Goal: Check status: Check status

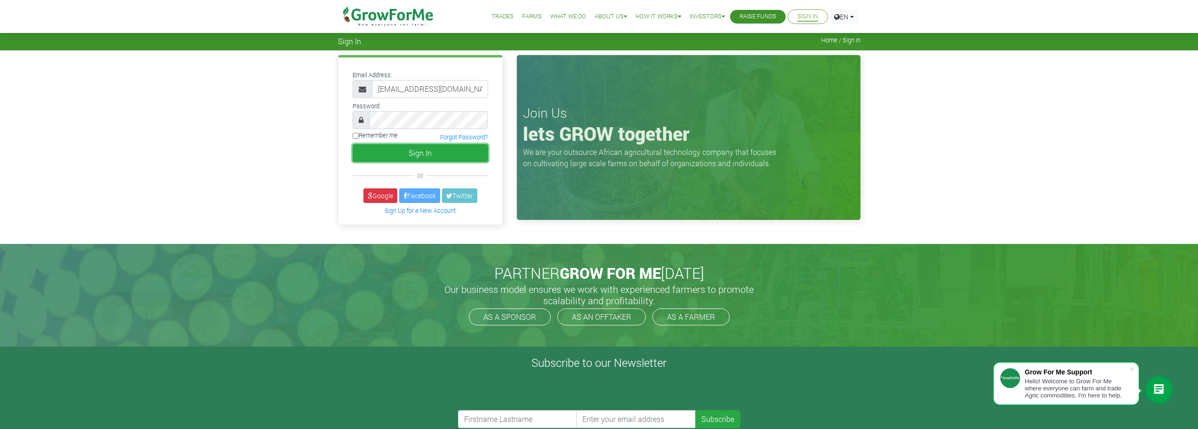
click at [405, 152] on button "Sign In" at bounding box center [421, 153] width 136 height 18
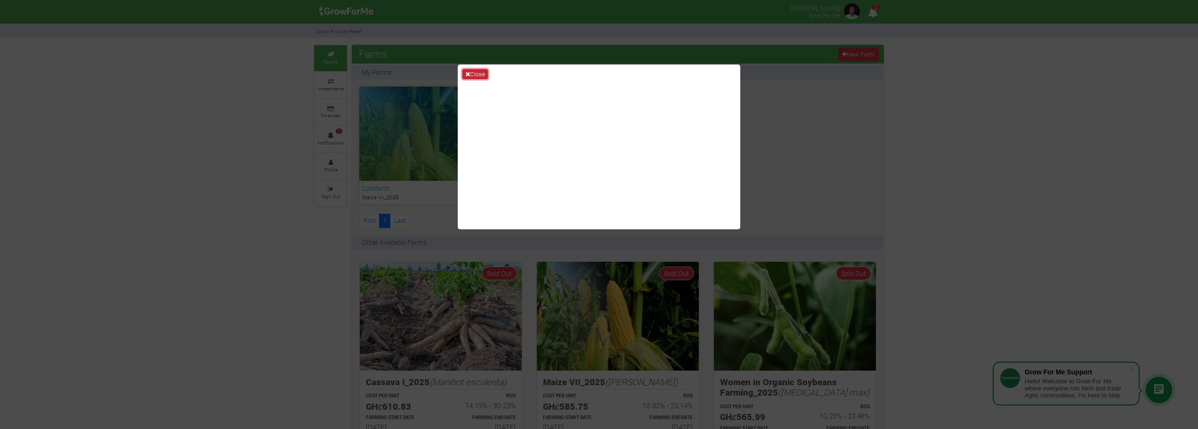
click at [473, 70] on button "Close" at bounding box center [474, 74] width 25 height 10
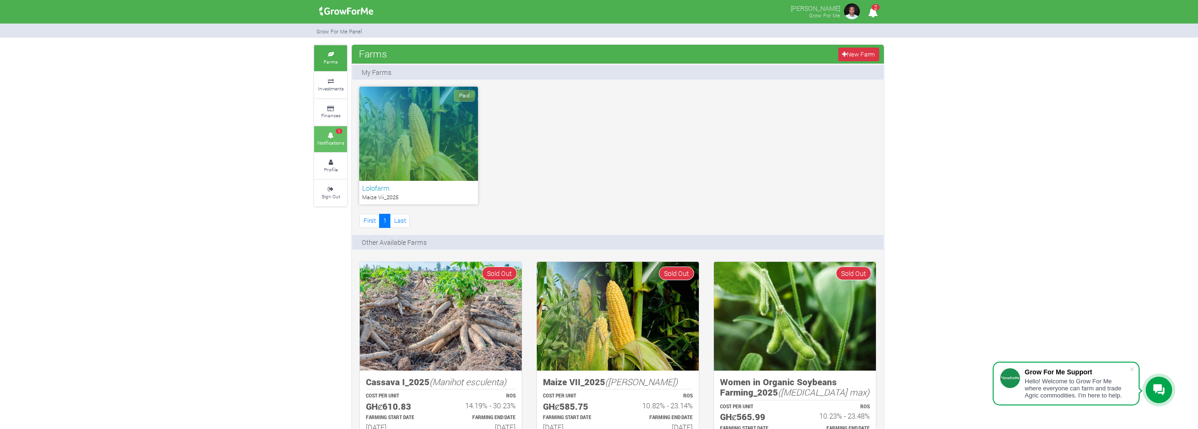
click at [330, 143] on small "Notifications" at bounding box center [330, 142] width 27 height 7
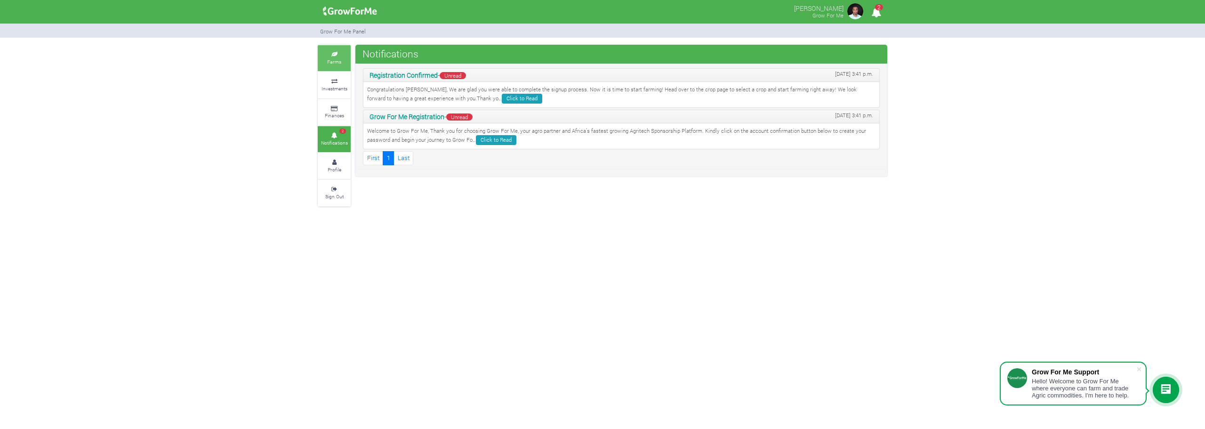
click at [332, 62] on small "Farms" at bounding box center [334, 61] width 14 height 7
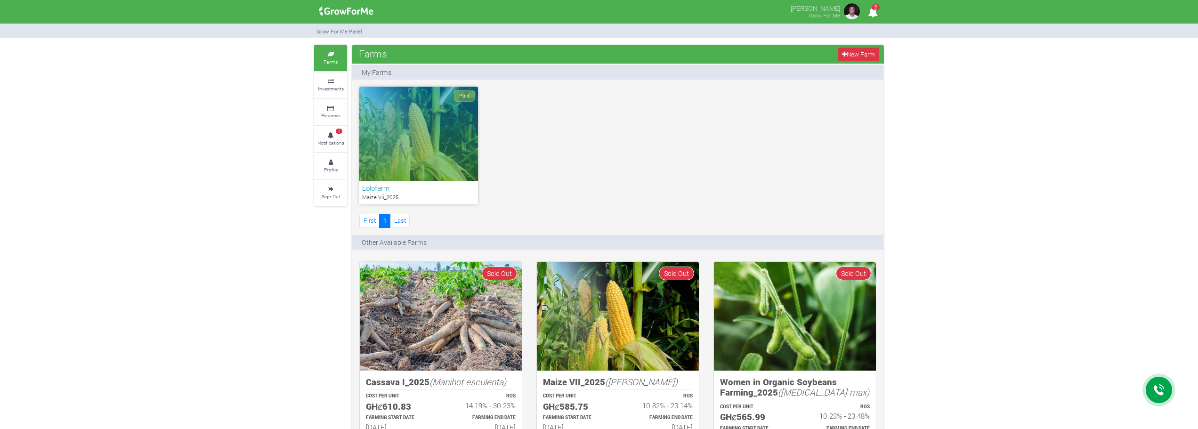
click at [425, 147] on div "Paid" at bounding box center [418, 134] width 119 height 94
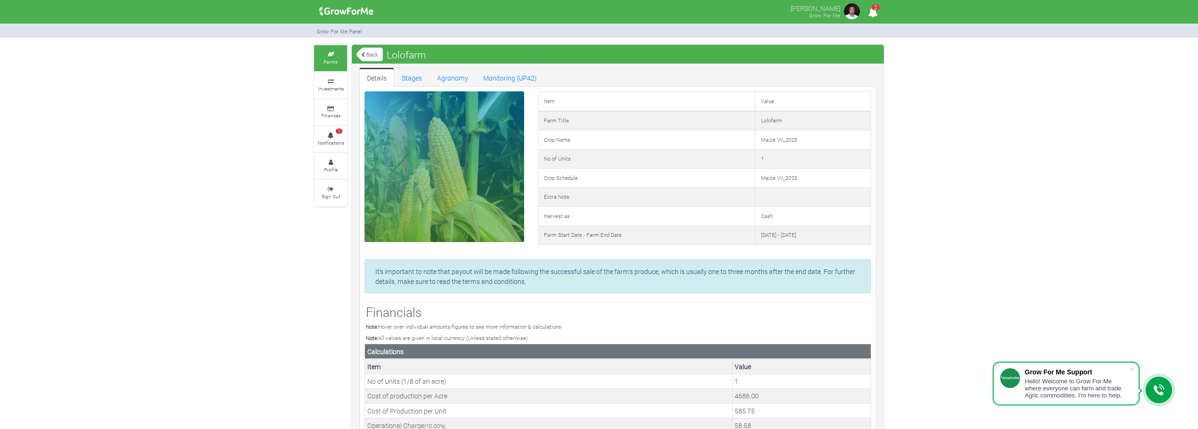
click at [423, 141] on div at bounding box center [444, 166] width 160 height 151
